Goal: Transaction & Acquisition: Purchase product/service

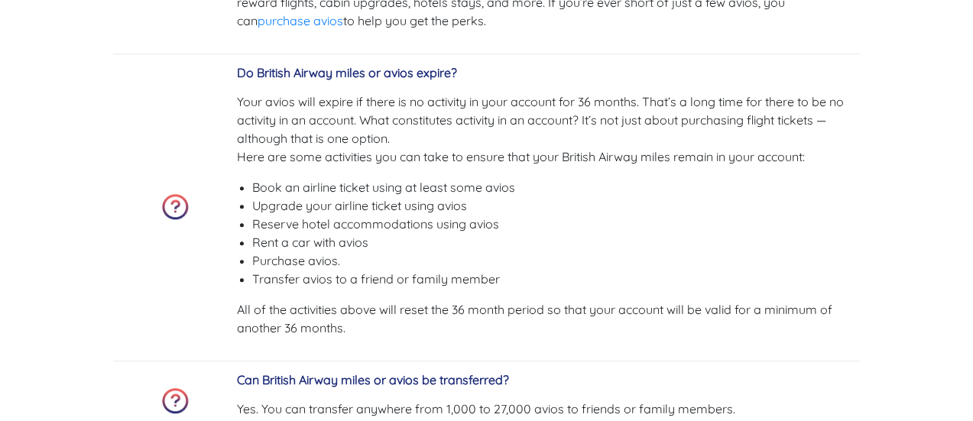
scroll to position [4978, 0]
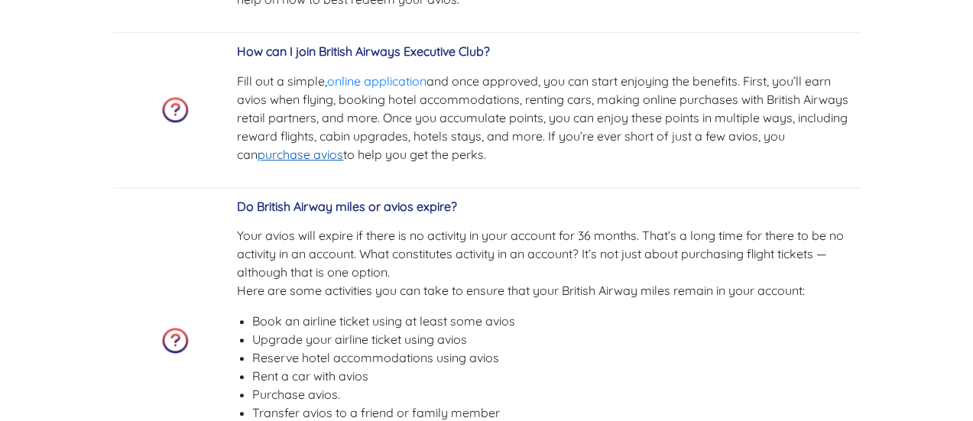
click at [278, 152] on link "purchase avios" at bounding box center [301, 154] width 86 height 15
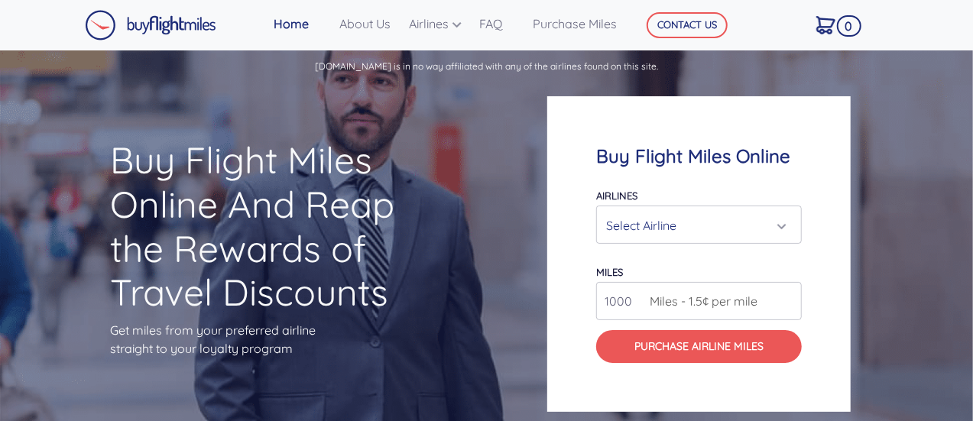
click at [745, 230] on div "Select Airline" at bounding box center [694, 225] width 177 height 29
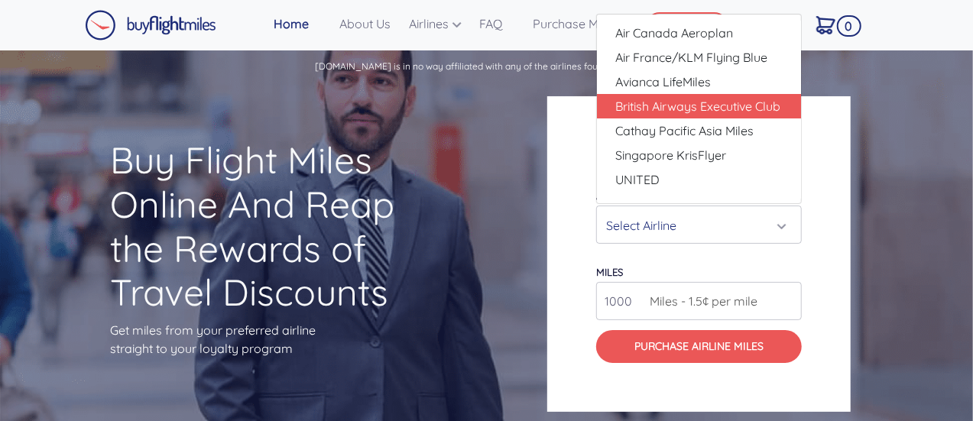
click at [732, 108] on span "British Airways Executive Club" at bounding box center [697, 106] width 165 height 18
select select "British Airways Executive Club"
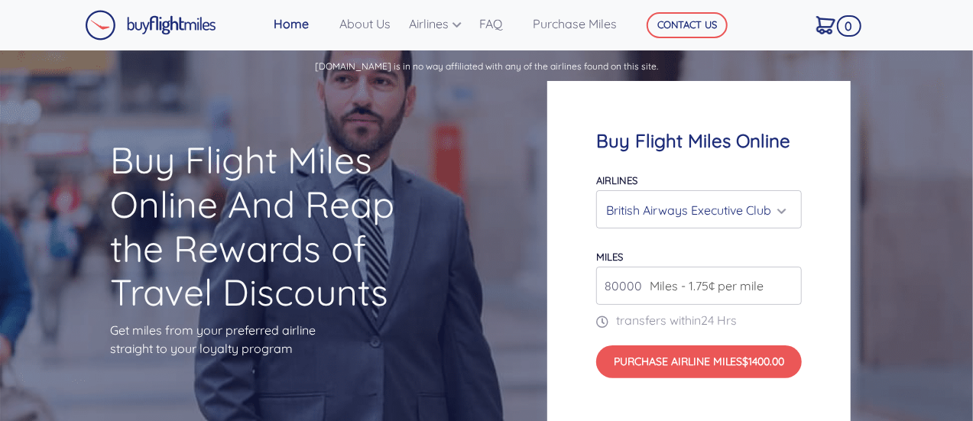
click at [711, 294] on span "Miles - 1.75¢ per mile" at bounding box center [703, 286] width 122 height 18
click at [737, 291] on span "Miles - 1.75¢ per mile" at bounding box center [703, 286] width 122 height 18
click at [765, 288] on div "80000 Miles - 1.75¢ per mile" at bounding box center [699, 286] width 206 height 38
click at [789, 290] on input "80000" at bounding box center [699, 286] width 206 height 38
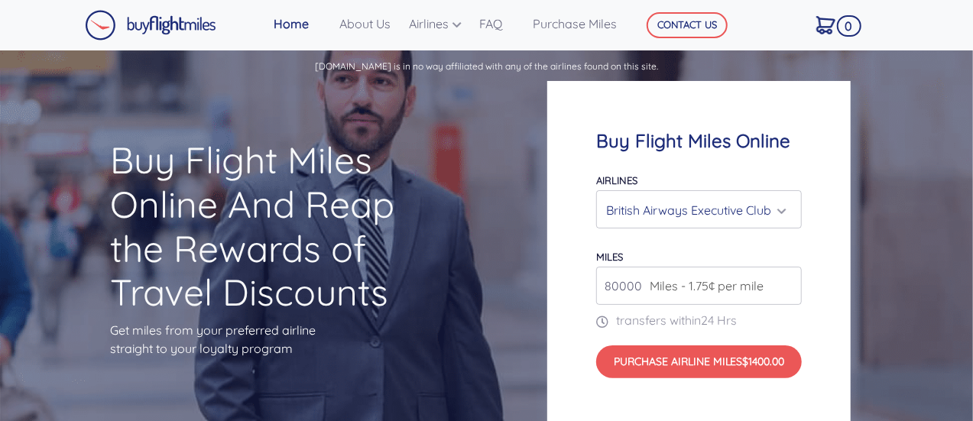
click at [789, 290] on input "80000" at bounding box center [699, 286] width 206 height 38
click at [786, 290] on input "80000" at bounding box center [699, 286] width 206 height 38
click at [788, 279] on input "81000" at bounding box center [699, 286] width 206 height 38
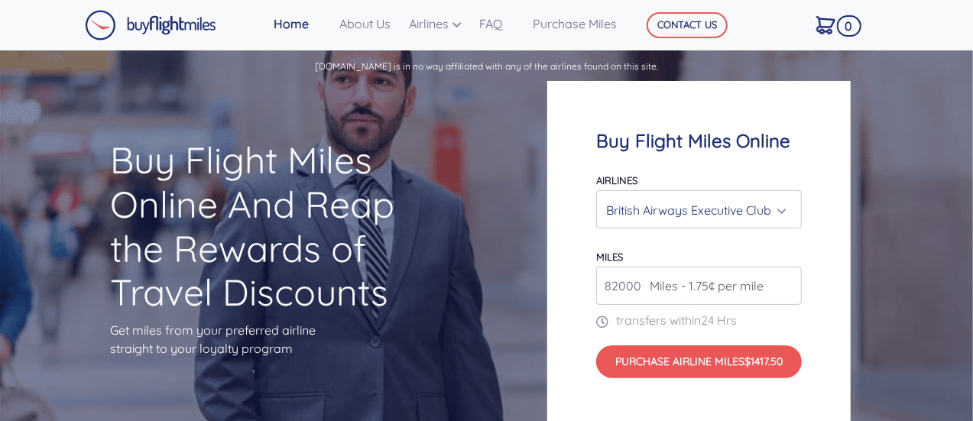
click at [788, 279] on input "82000" at bounding box center [699, 286] width 206 height 38
click at [788, 279] on input "83000" at bounding box center [699, 286] width 206 height 38
click at [788, 279] on input "84000" at bounding box center [699, 286] width 206 height 38
click at [785, 288] on input "83000" at bounding box center [699, 286] width 206 height 38
click at [786, 288] on input "82000" at bounding box center [699, 286] width 206 height 38
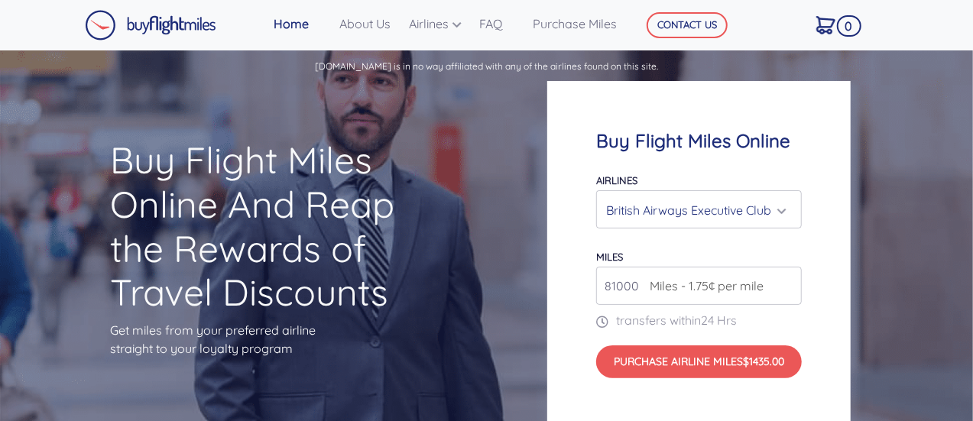
click at [786, 288] on input "81000" at bounding box center [699, 286] width 206 height 38
type input "80000"
click at [786, 288] on input "80000" at bounding box center [699, 286] width 206 height 38
click at [787, 288] on input "80000" at bounding box center [699, 286] width 206 height 38
click at [788, 289] on input "80000" at bounding box center [699, 286] width 206 height 38
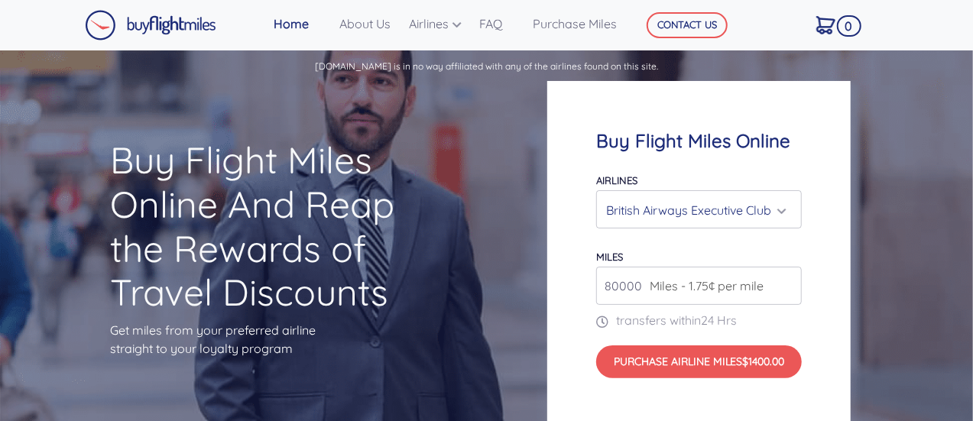
click at [788, 289] on input "80000" at bounding box center [699, 286] width 206 height 38
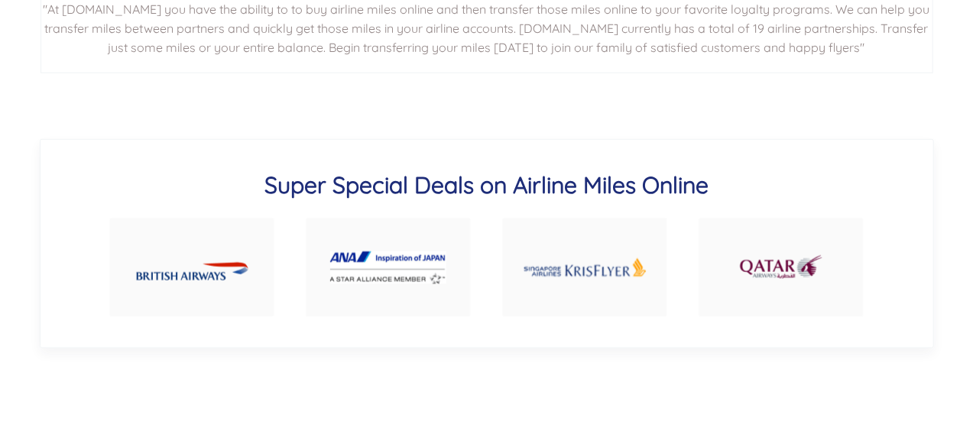
scroll to position [765, 0]
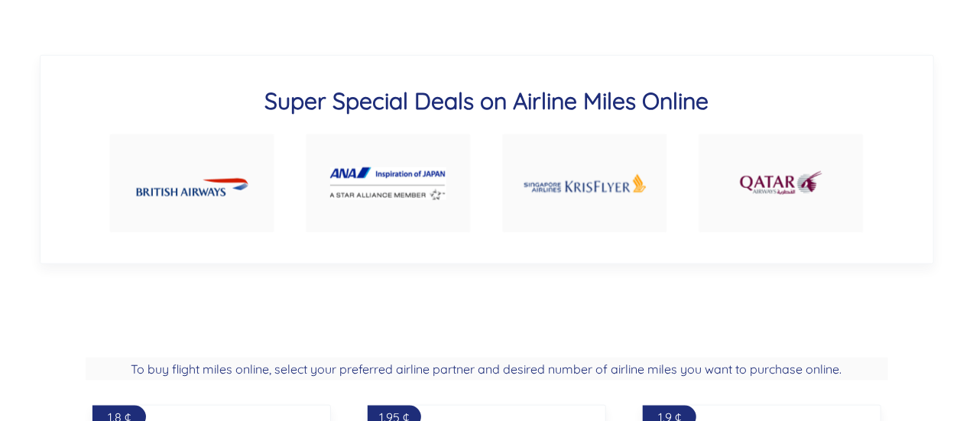
click at [226, 187] on img at bounding box center [192, 183] width 112 height 37
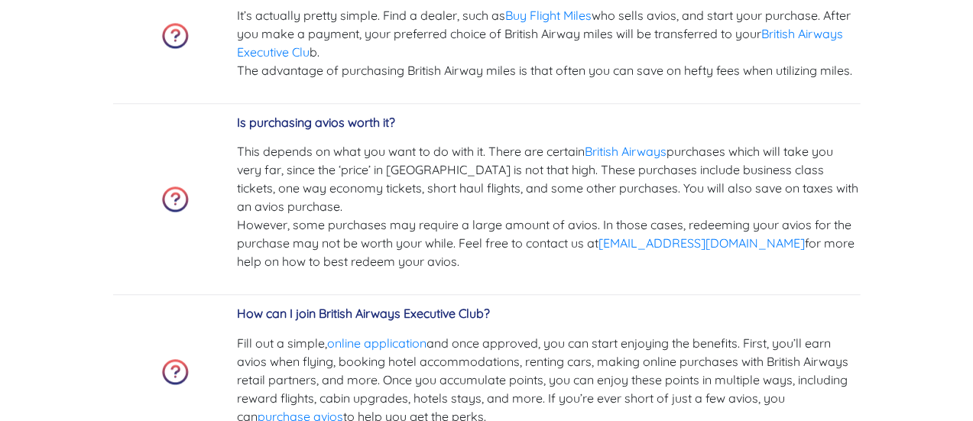
scroll to position [4579, 0]
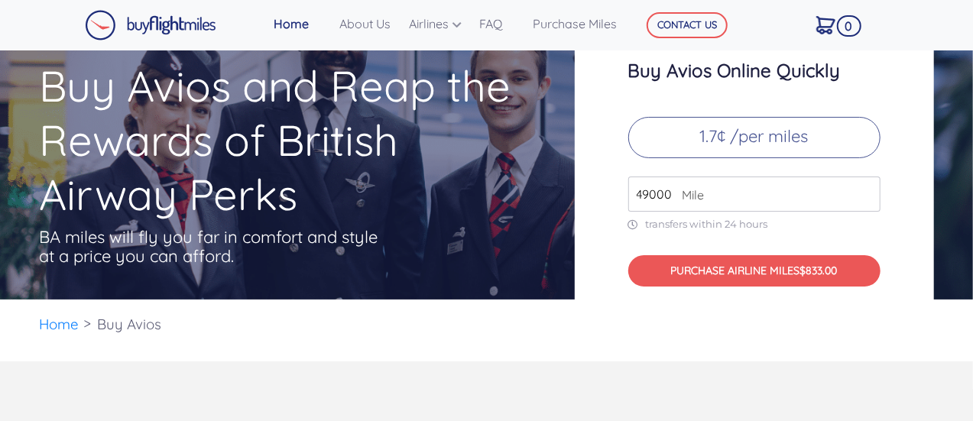
click at [645, 187] on input "49000" at bounding box center [754, 194] width 252 height 35
click at [872, 200] on input "49000" at bounding box center [754, 194] width 252 height 35
click at [870, 200] on input "49000" at bounding box center [754, 194] width 252 height 35
click at [864, 200] on input "49000" at bounding box center [754, 194] width 252 height 35
click at [867, 200] on input "49000" at bounding box center [754, 194] width 252 height 35
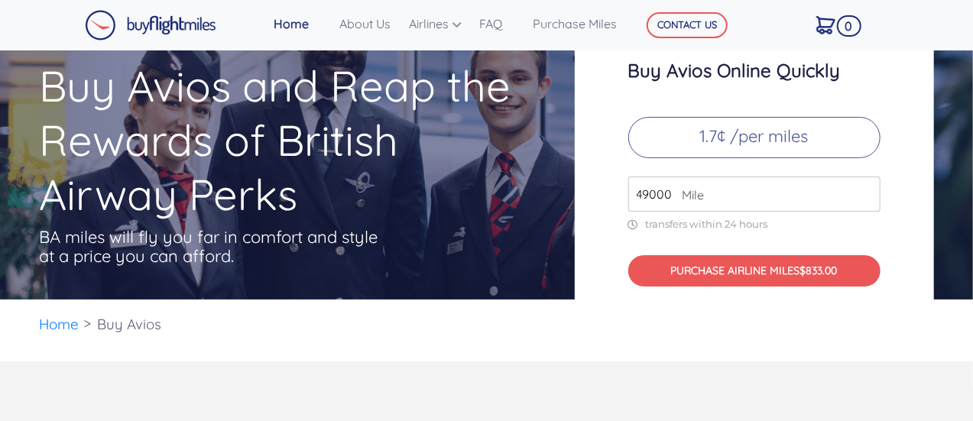
click at [867, 200] on input "49000" at bounding box center [754, 194] width 252 height 35
click at [866, 186] on input "50000" at bounding box center [754, 194] width 252 height 35
type input "49000"
click at [866, 200] on input "49000" at bounding box center [754, 194] width 252 height 35
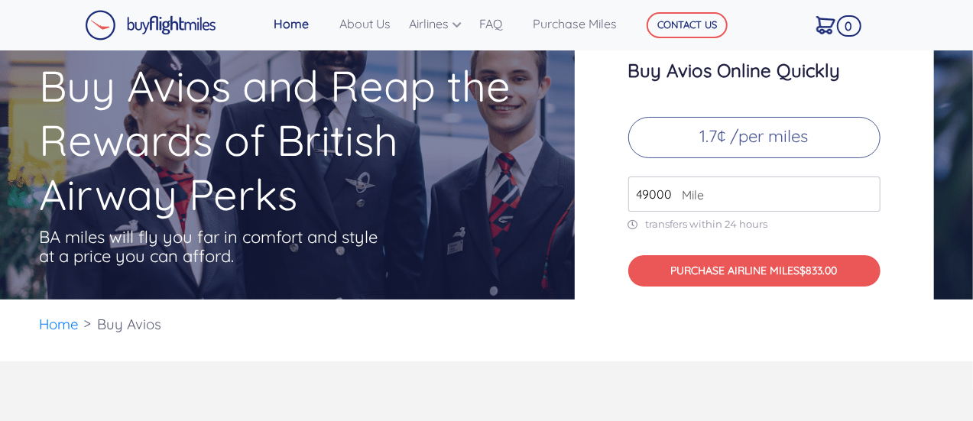
click at [869, 198] on input "49000" at bounding box center [754, 194] width 252 height 35
